Goal: Task Accomplishment & Management: Manage account settings

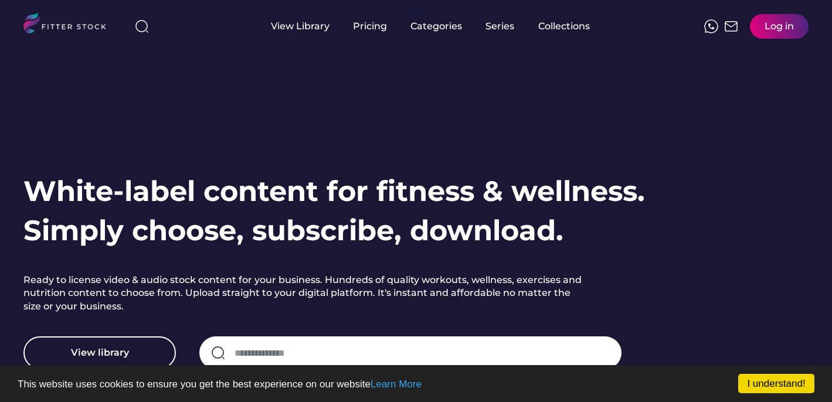
click at [775, 28] on div "Log in" at bounding box center [778, 26] width 29 height 13
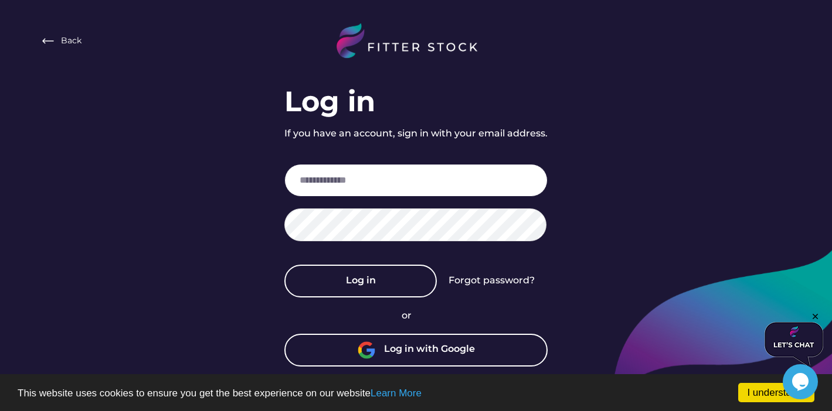
click at [500, 177] on input "email" at bounding box center [415, 180] width 263 height 33
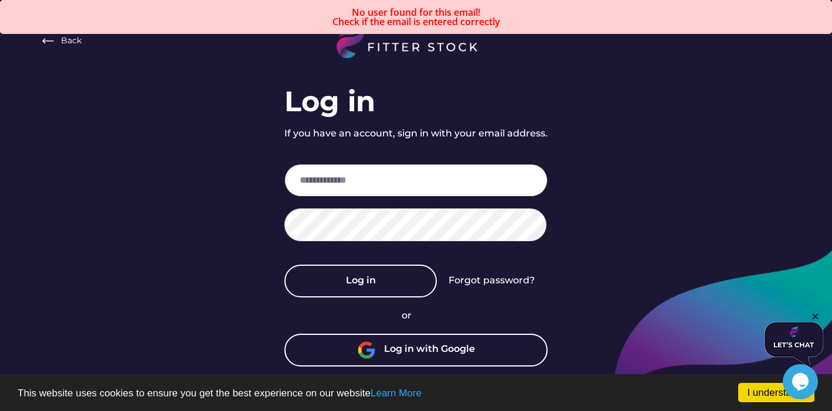
click at [417, 173] on input "email" at bounding box center [415, 180] width 263 height 33
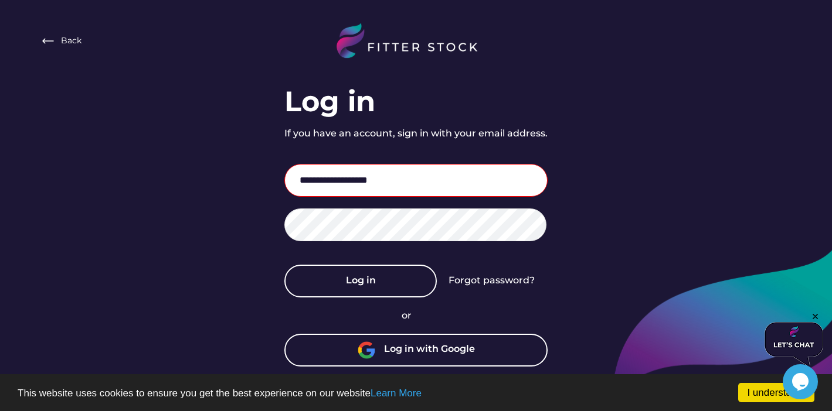
type input "**********"
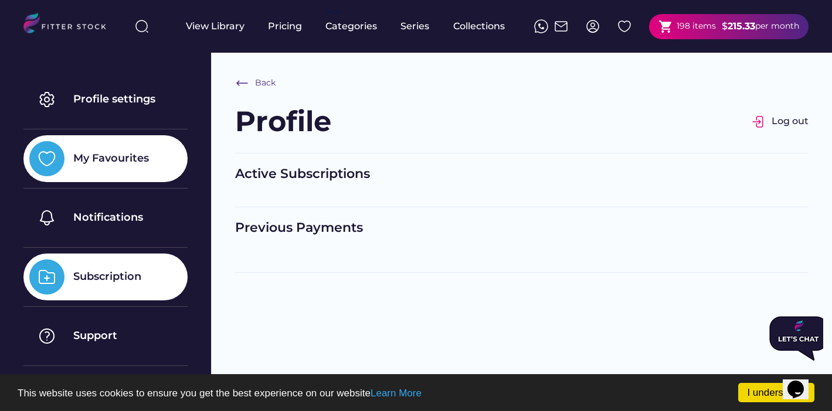
click at [103, 155] on div "My Favourites" at bounding box center [111, 158] width 76 height 15
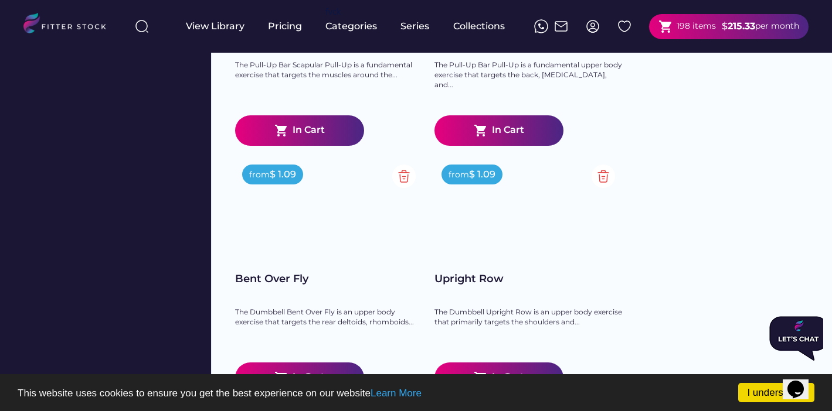
scroll to position [2288, 0]
